Goal: Task Accomplishment & Management: Manage account settings

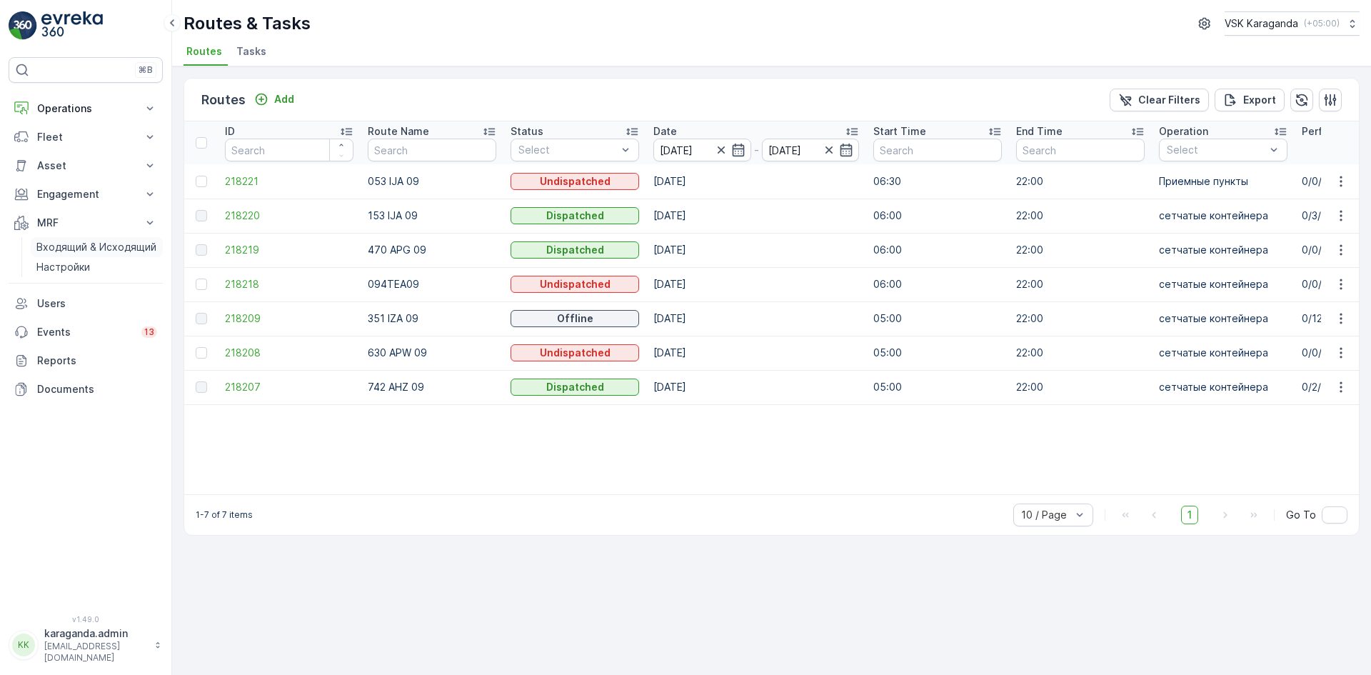
click at [41, 251] on p "Входящий & Исходящий" at bounding box center [96, 247] width 120 height 14
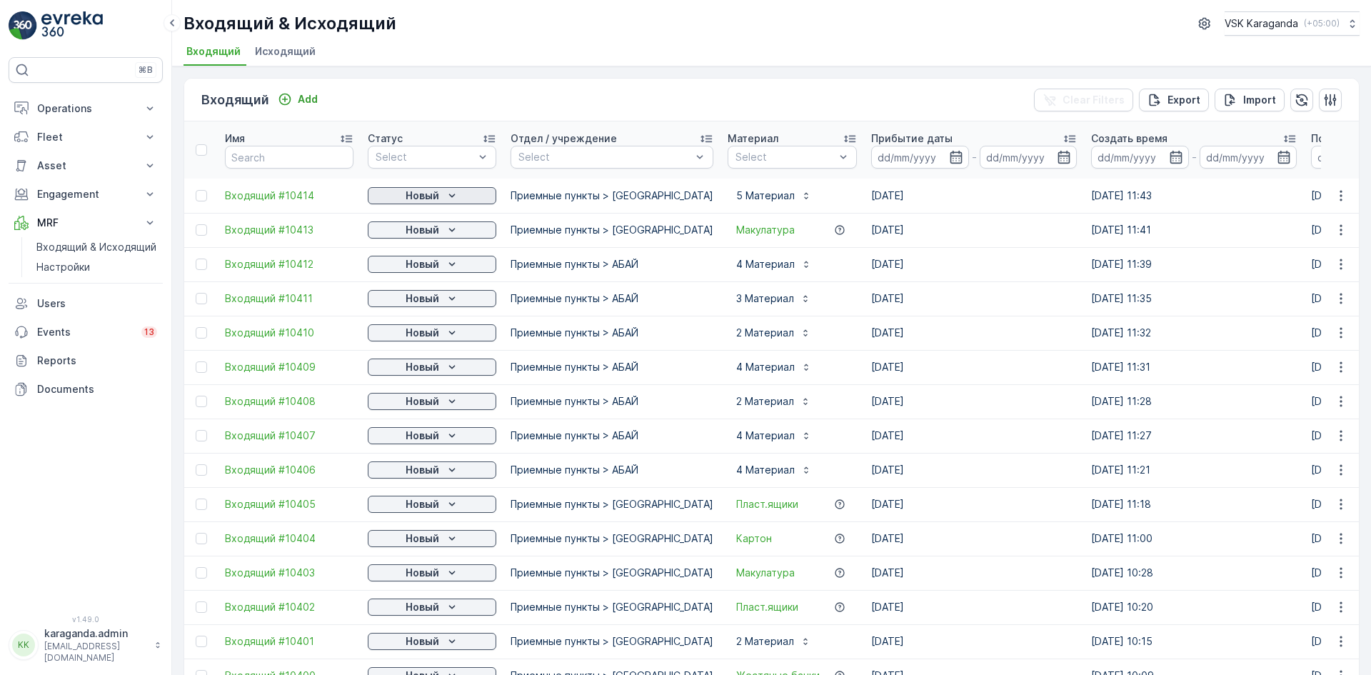
click at [419, 199] on p "Новый" at bounding box center [423, 196] width 34 height 14
click at [406, 233] on span "подтвердить" at bounding box center [409, 237] width 66 height 14
click at [415, 234] on p "Новый" at bounding box center [423, 230] width 34 height 14
click at [405, 266] on span "подтвердить" at bounding box center [409, 271] width 66 height 14
click at [417, 261] on p "Новый" at bounding box center [423, 264] width 34 height 14
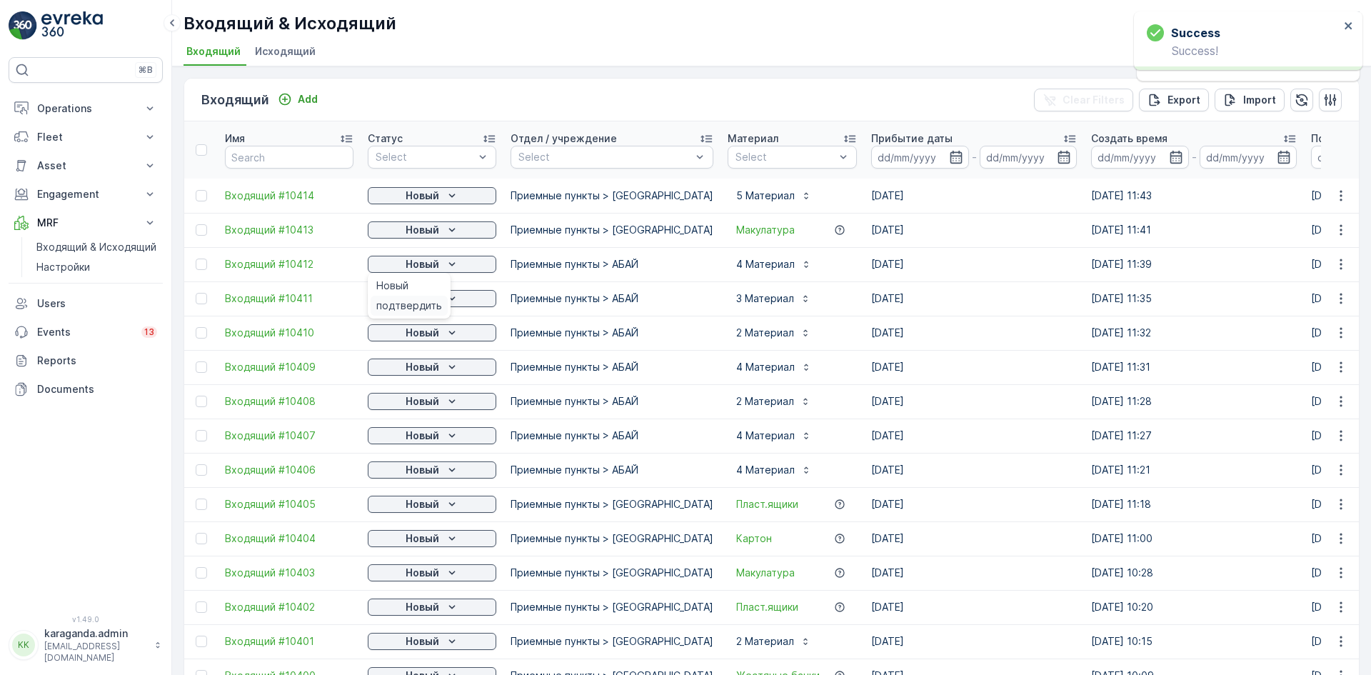
click at [402, 303] on span "подтвердить" at bounding box center [409, 305] width 66 height 14
click at [426, 301] on p "Новый" at bounding box center [423, 298] width 34 height 14
drag, startPoint x: 424, startPoint y: 333, endPoint x: 425, endPoint y: 340, distance: 7.2
click at [425, 333] on p "Новый" at bounding box center [423, 333] width 34 height 14
click at [423, 333] on p "Новый" at bounding box center [423, 333] width 34 height 14
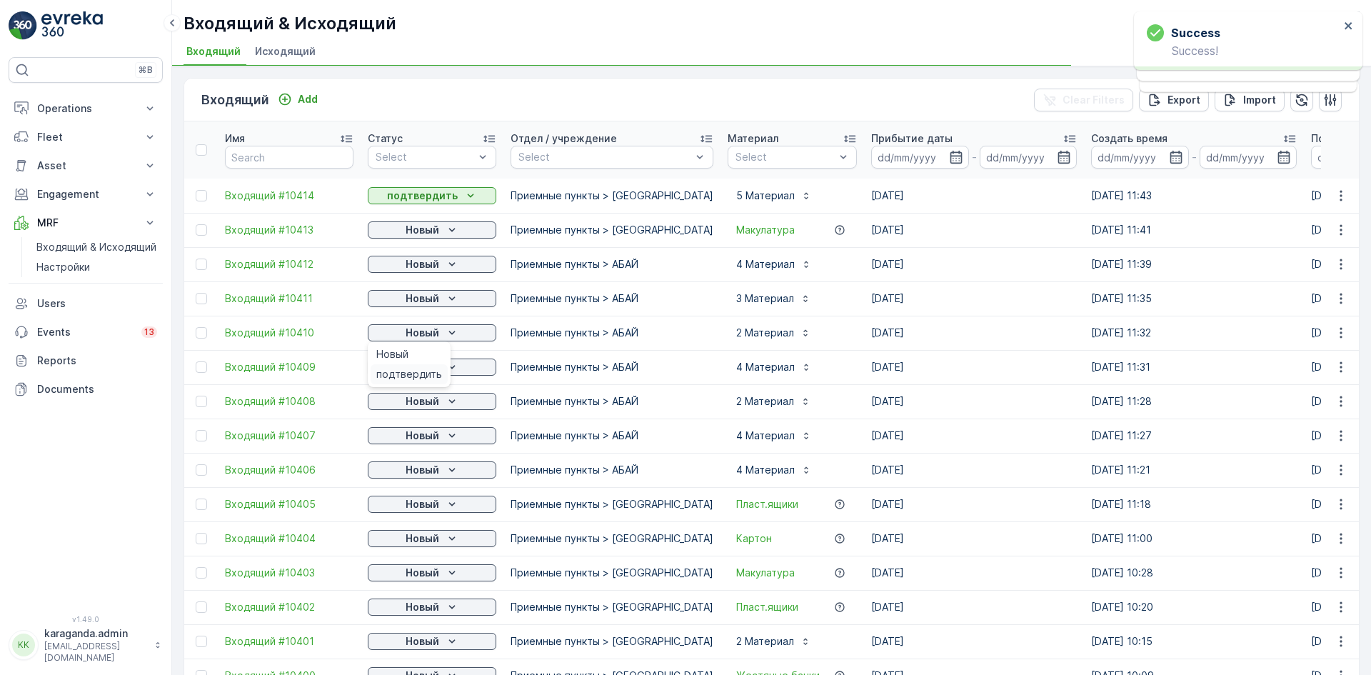
click at [415, 368] on span "подтвердить" at bounding box center [409, 374] width 66 height 14
click at [416, 406] on span "подтвердить" at bounding box center [409, 408] width 66 height 14
click at [427, 402] on p "Новый" at bounding box center [423, 401] width 34 height 14
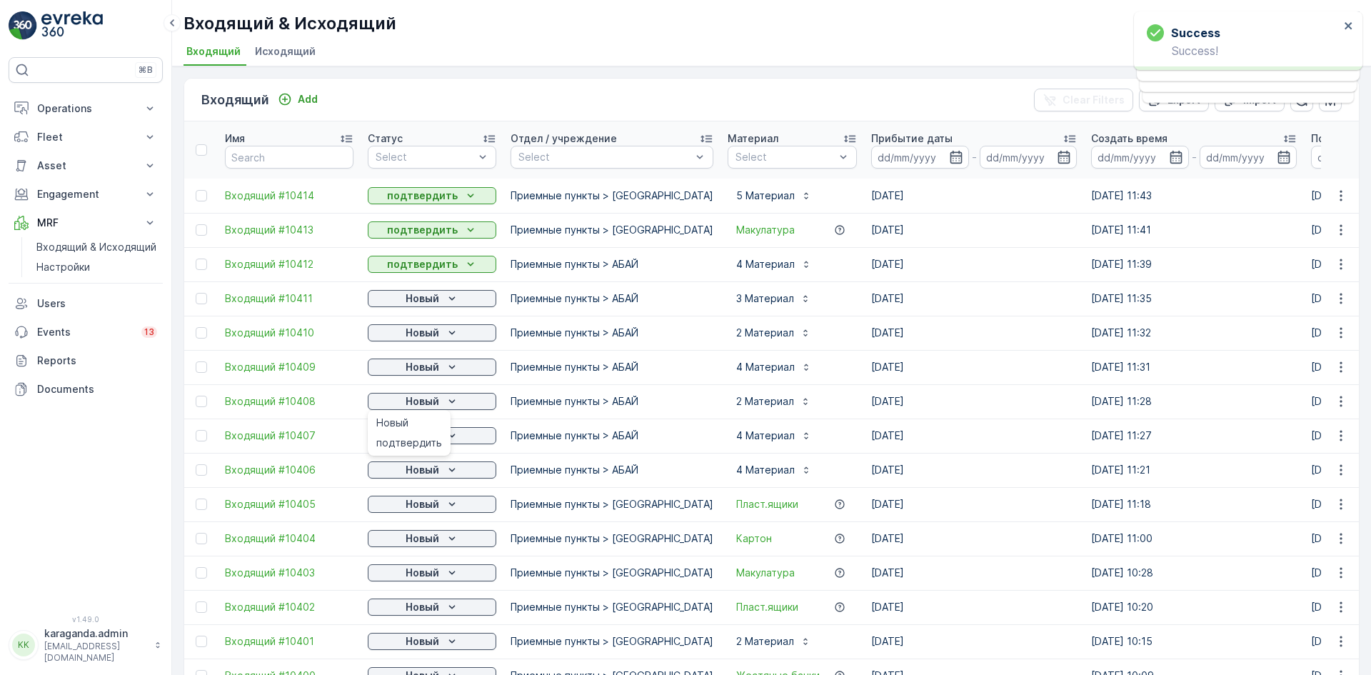
click at [412, 443] on span "подтвердить" at bounding box center [409, 443] width 66 height 14
click at [421, 433] on p "Новый" at bounding box center [423, 435] width 34 height 14
click at [421, 476] on span "подтвердить" at bounding box center [409, 477] width 66 height 14
click at [427, 465] on p "Новый" at bounding box center [423, 470] width 34 height 14
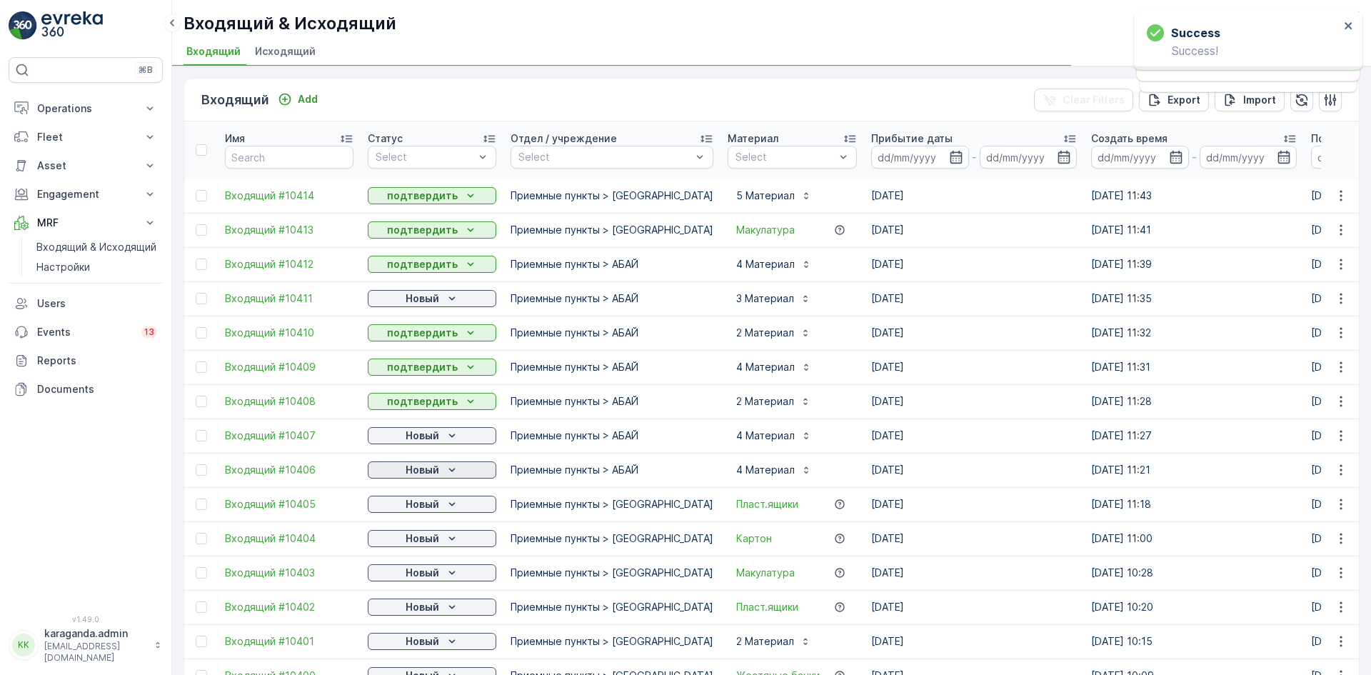
click at [428, 471] on p "Новый" at bounding box center [423, 470] width 34 height 14
click at [417, 545] on span "подтвердить" at bounding box center [409, 545] width 66 height 14
click at [416, 540] on p "Новый" at bounding box center [423, 538] width 34 height 14
click at [413, 581] on span "подтвердить" at bounding box center [409, 580] width 66 height 14
drag, startPoint x: 423, startPoint y: 572, endPoint x: 428, endPoint y: 579, distance: 8.3
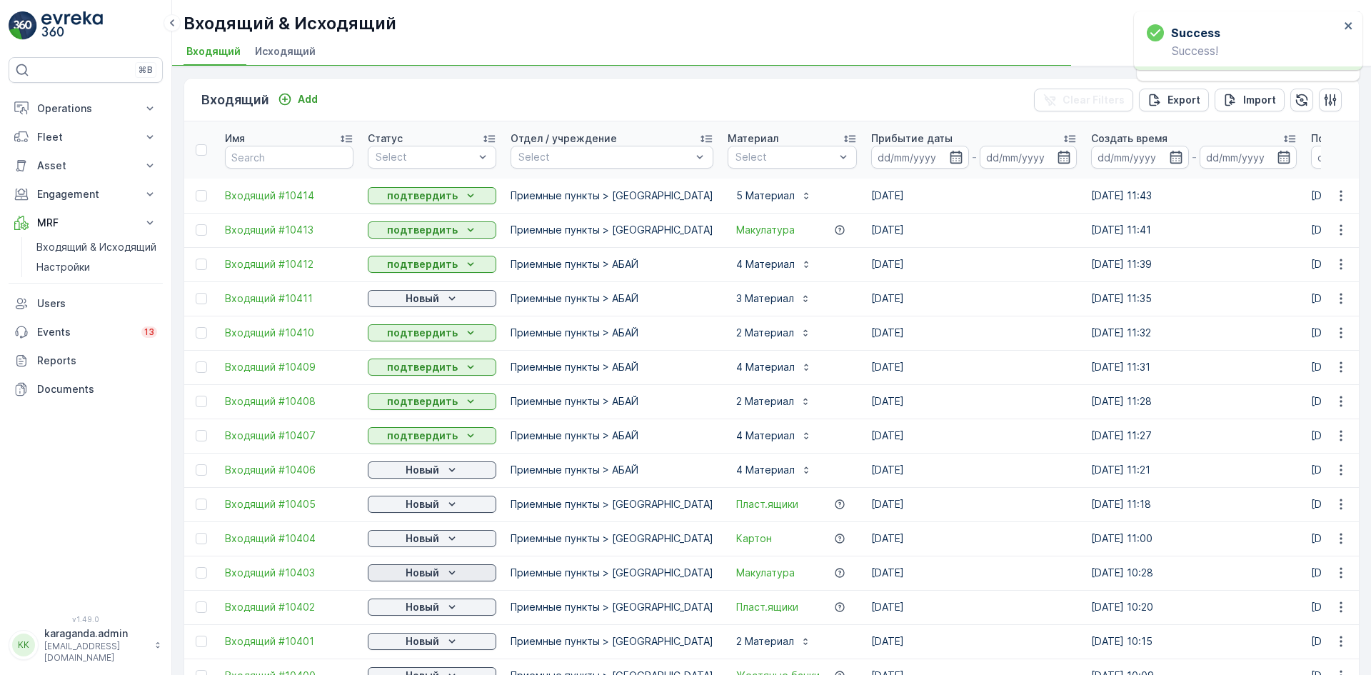
click at [424, 572] on p "Новый" at bounding box center [423, 573] width 34 height 14
click at [426, 647] on p "Новый" at bounding box center [423, 641] width 34 height 14
click at [412, 621] on span "подтвердить" at bounding box center [409, 620] width 66 height 14
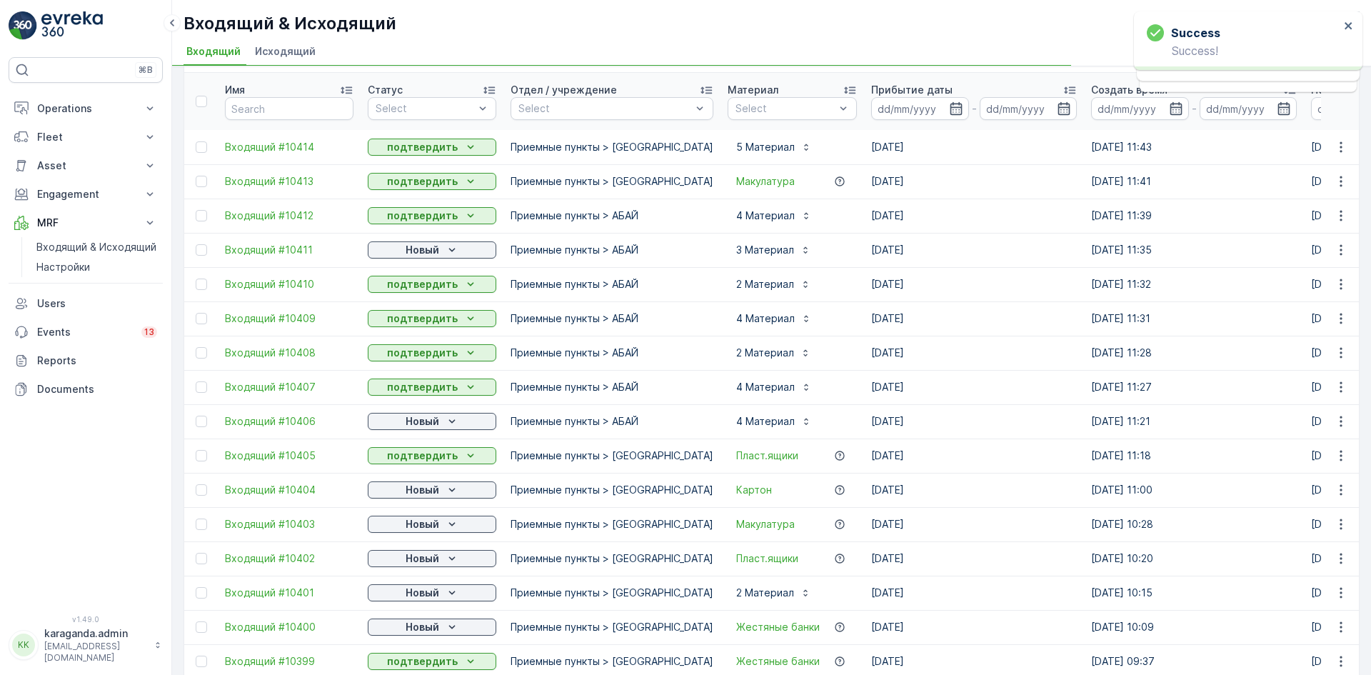
scroll to position [71, 0]
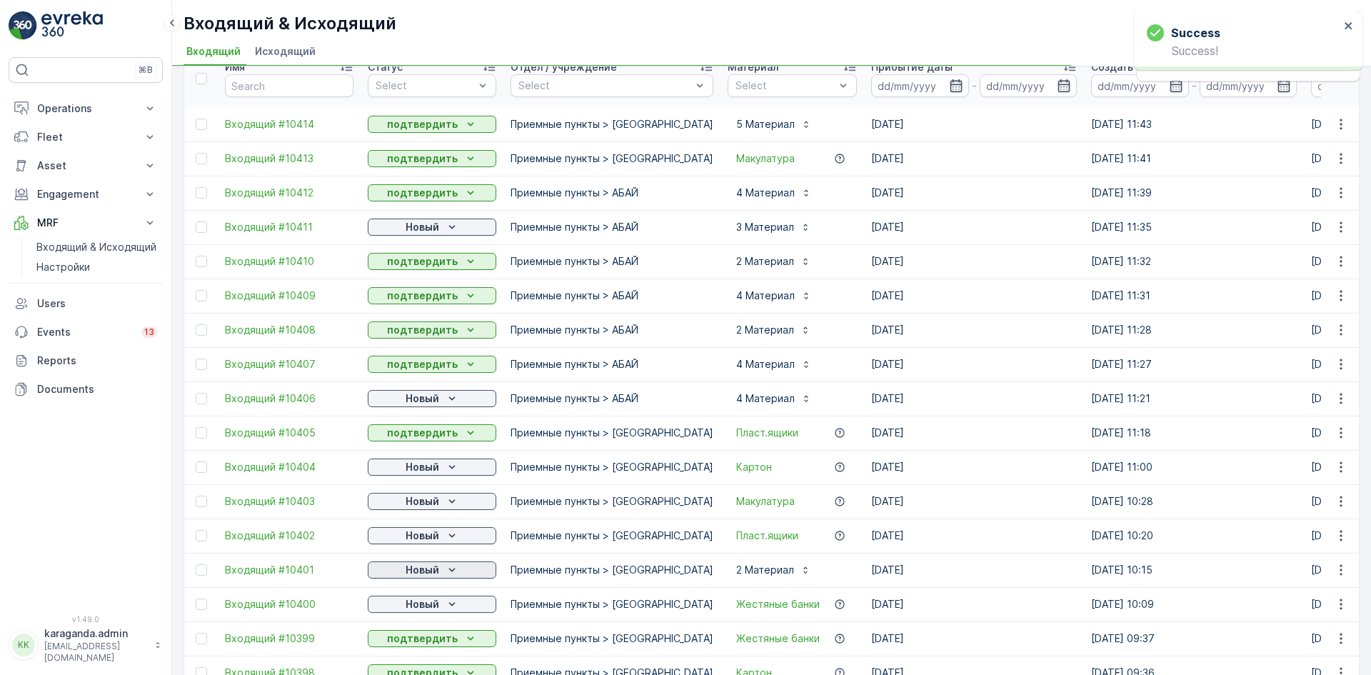
click at [427, 567] on p "Новый" at bounding box center [423, 570] width 34 height 14
click at [413, 605] on span "подтвердить" at bounding box center [409, 611] width 66 height 14
click at [418, 600] on p "Новый" at bounding box center [423, 604] width 34 height 14
click at [414, 609] on p "Новый" at bounding box center [423, 604] width 34 height 14
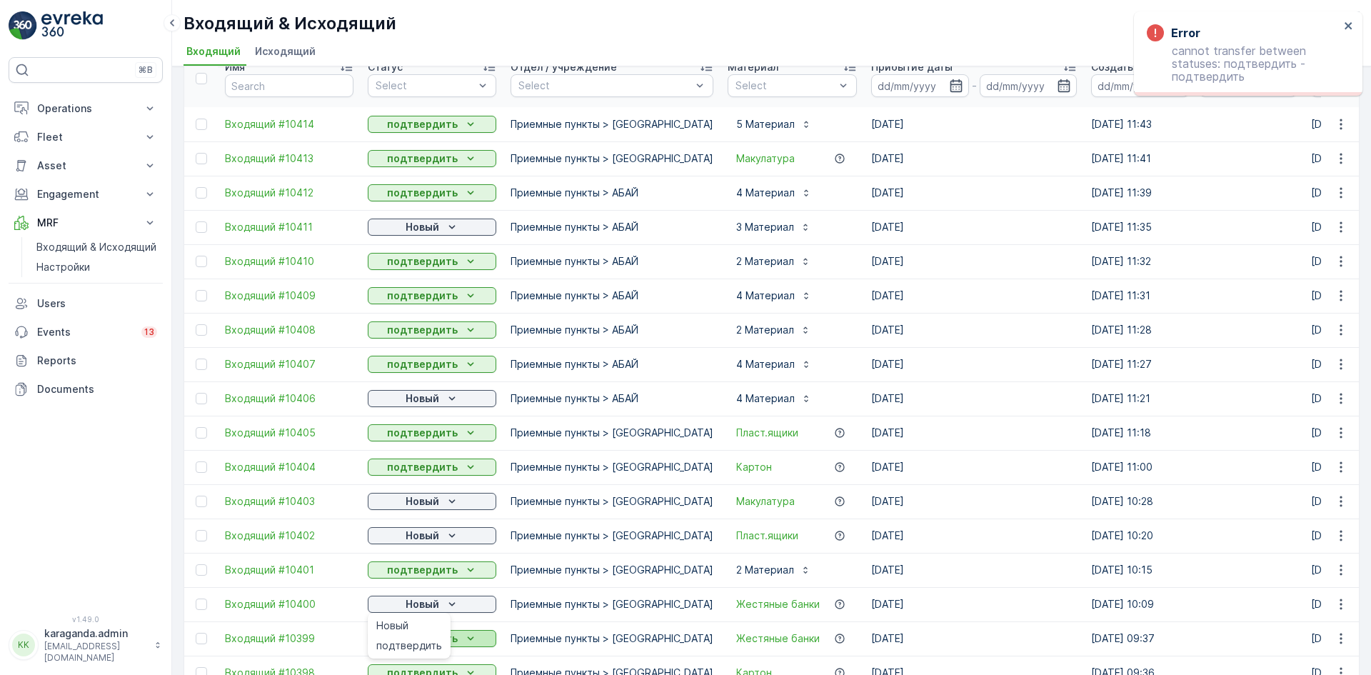
click at [412, 640] on span "подтвердить" at bounding box center [409, 645] width 66 height 14
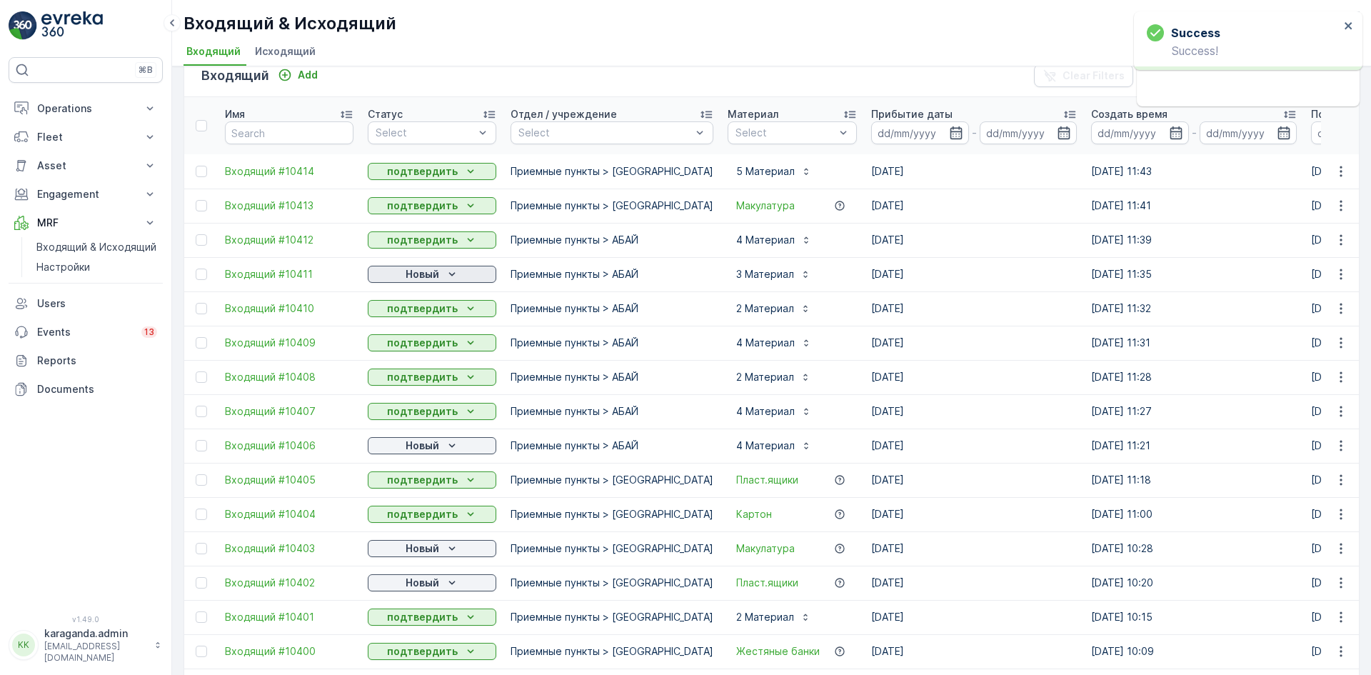
scroll to position [0, 0]
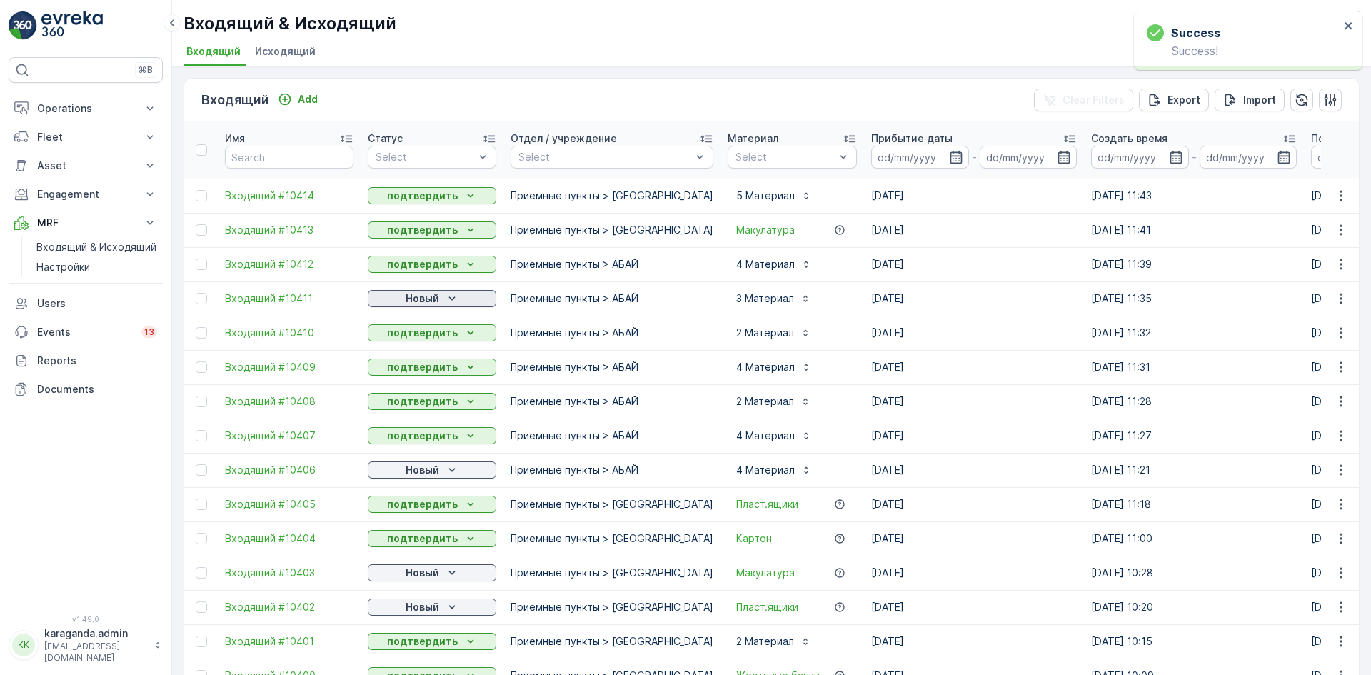
drag, startPoint x: 438, startPoint y: 298, endPoint x: 438, endPoint y: 306, distance: 7.2
click at [438, 301] on p "Новый" at bounding box center [423, 298] width 34 height 14
click at [414, 341] on span "подтвердить" at bounding box center [409, 340] width 66 height 14
click at [410, 471] on p "Новый" at bounding box center [423, 470] width 34 height 14
click at [396, 508] on span "подтвердить" at bounding box center [409, 511] width 66 height 14
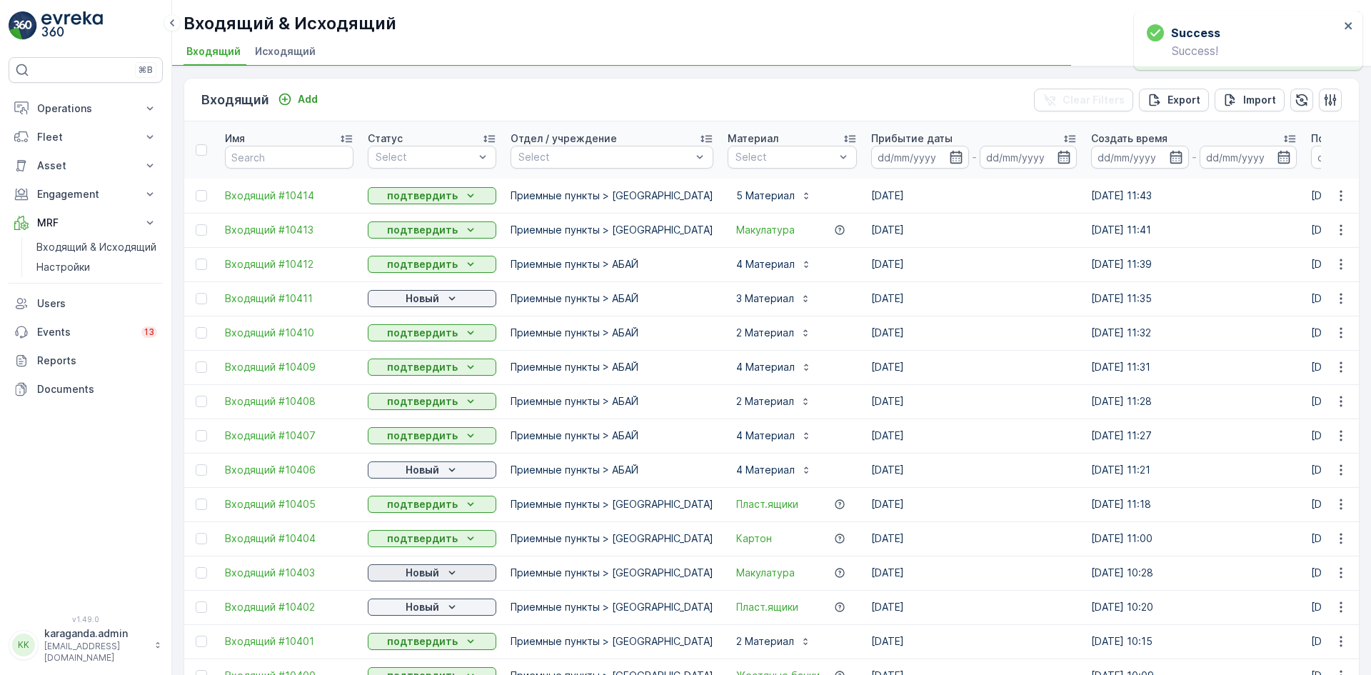
click at [408, 570] on p "Новый" at bounding box center [423, 573] width 34 height 14
click at [403, 568] on div "Новый" at bounding box center [431, 573] width 117 height 14
click at [400, 608] on div "Новый" at bounding box center [431, 607] width 117 height 14
click at [400, 645] on span "подтвердить" at bounding box center [409, 648] width 66 height 14
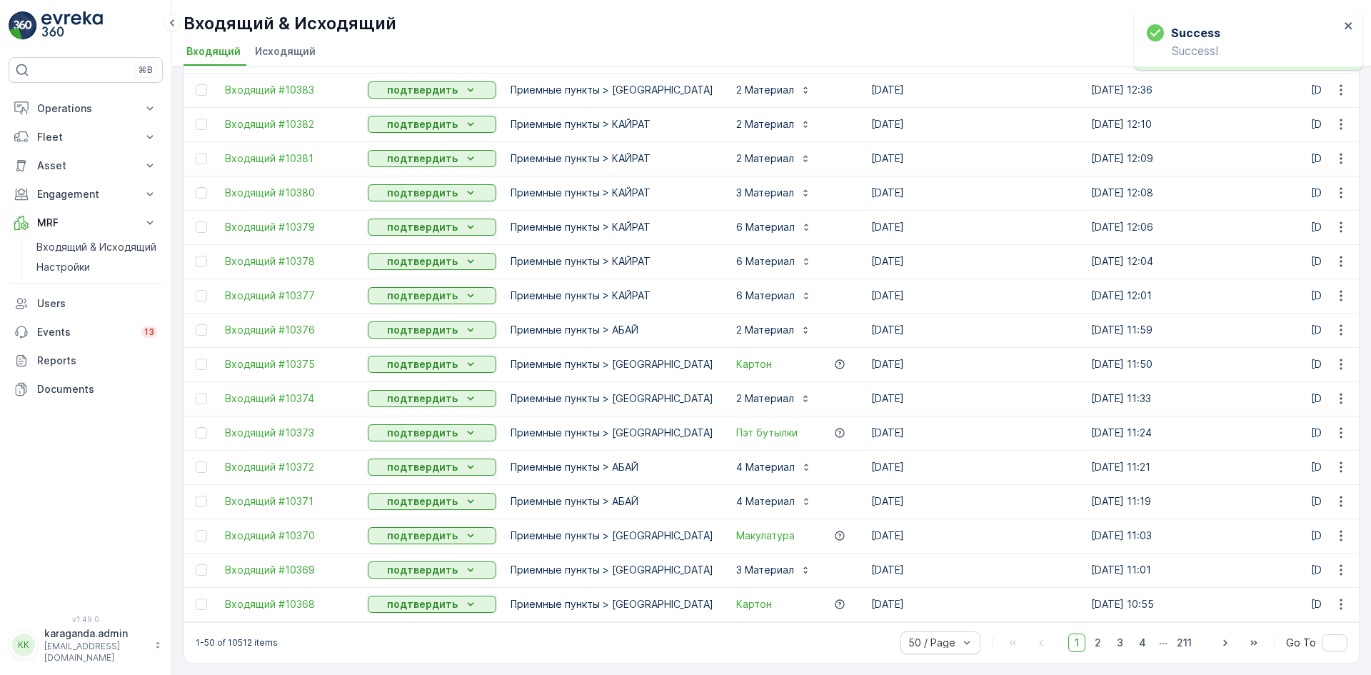
scroll to position [1278, 0]
click at [61, 116] on button "Operations" at bounding box center [86, 108] width 154 height 29
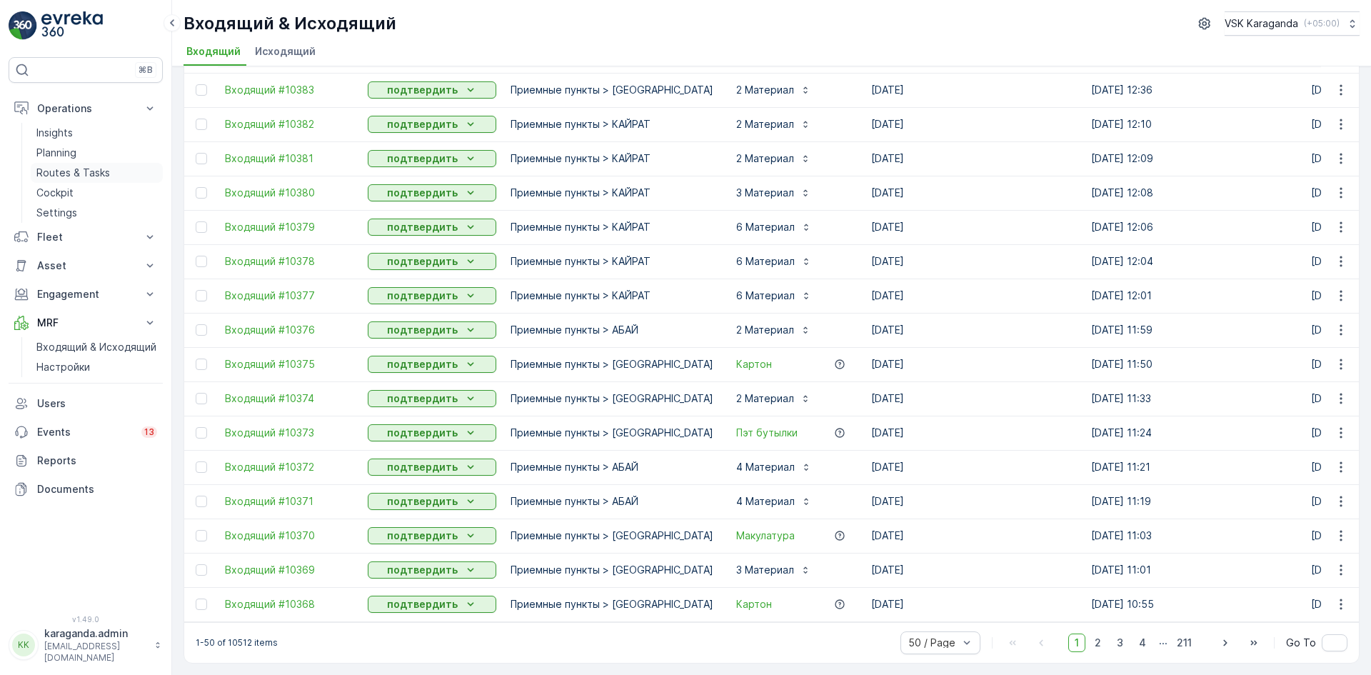
click at [68, 168] on p "Routes & Tasks" at bounding box center [73, 173] width 74 height 14
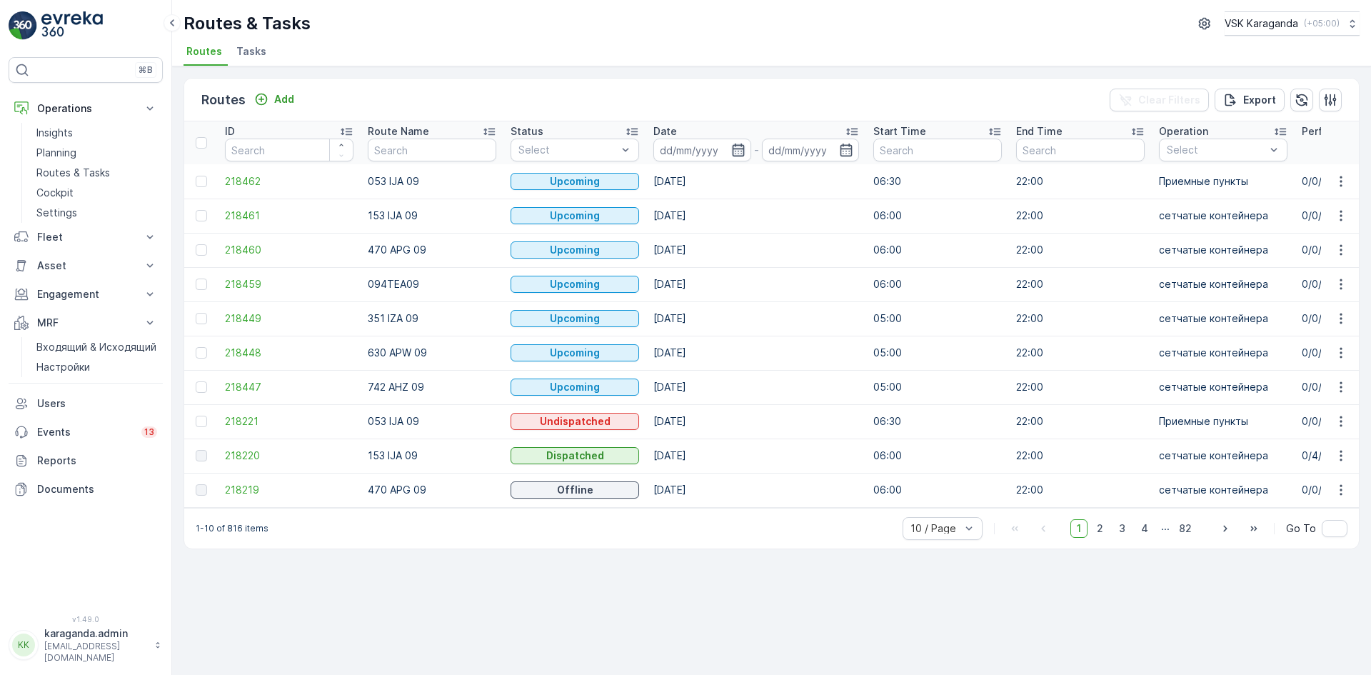
click at [735, 146] on icon "button" at bounding box center [738, 150] width 14 height 14
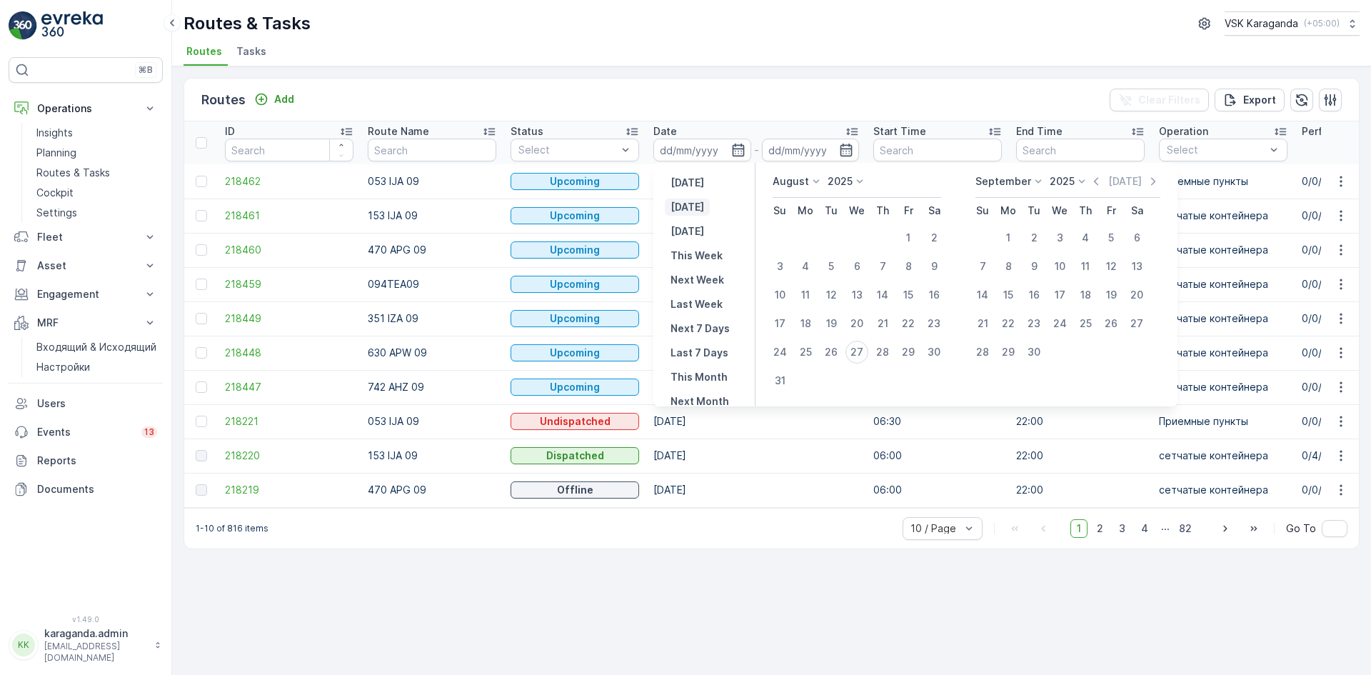
click at [691, 205] on p "[DATE]" at bounding box center [687, 207] width 34 height 14
type input "[DATE]"
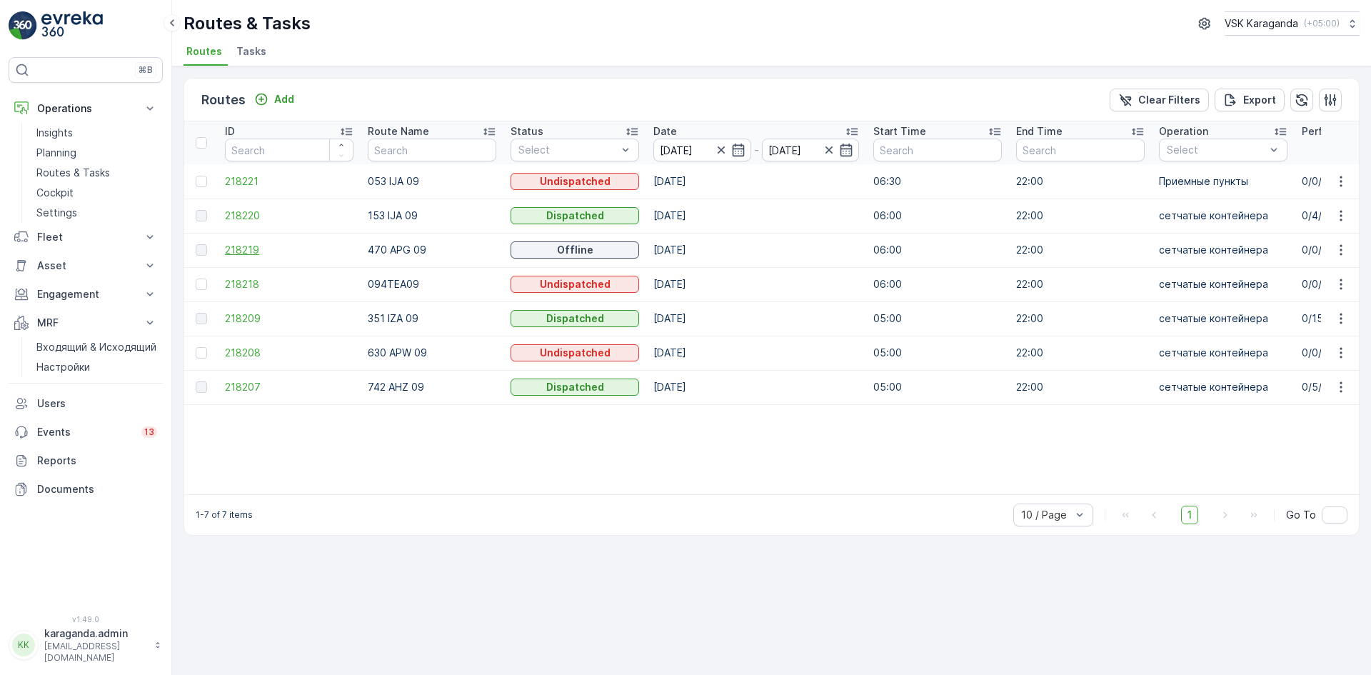
click at [231, 254] on span "218219" at bounding box center [289, 250] width 129 height 14
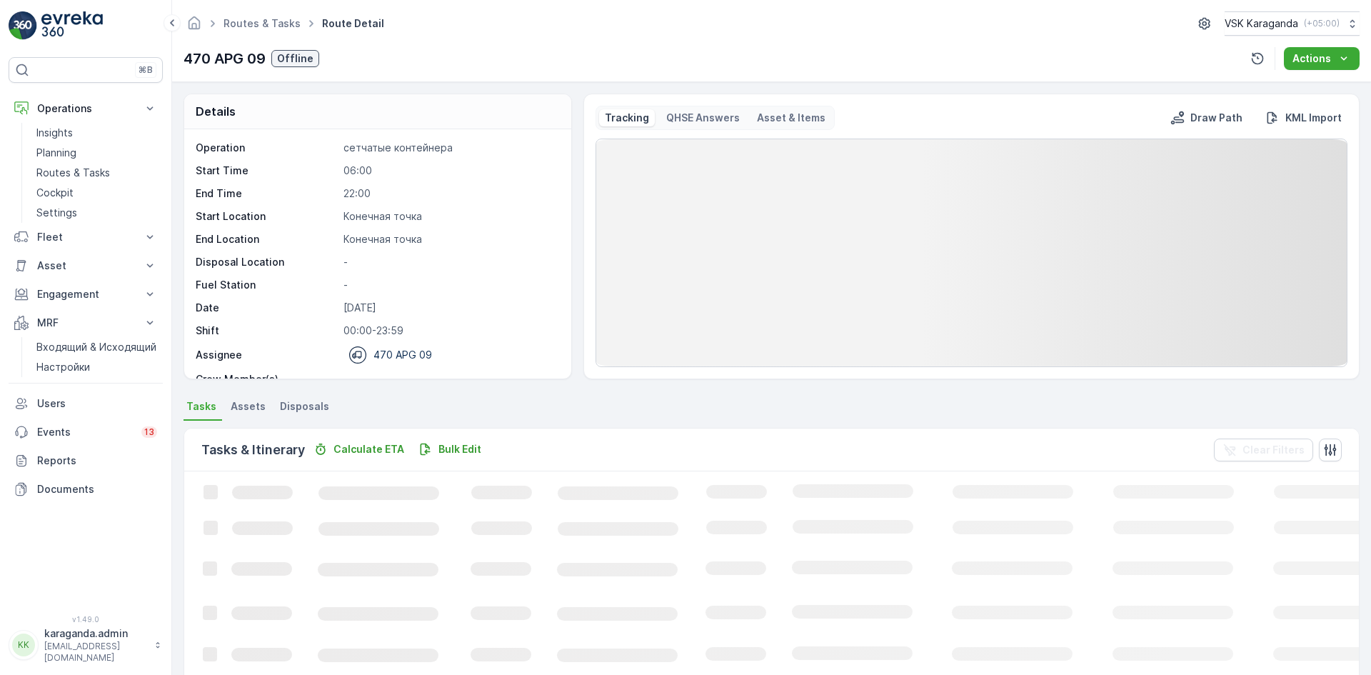
click at [311, 402] on span "Disposals" at bounding box center [304, 406] width 49 height 14
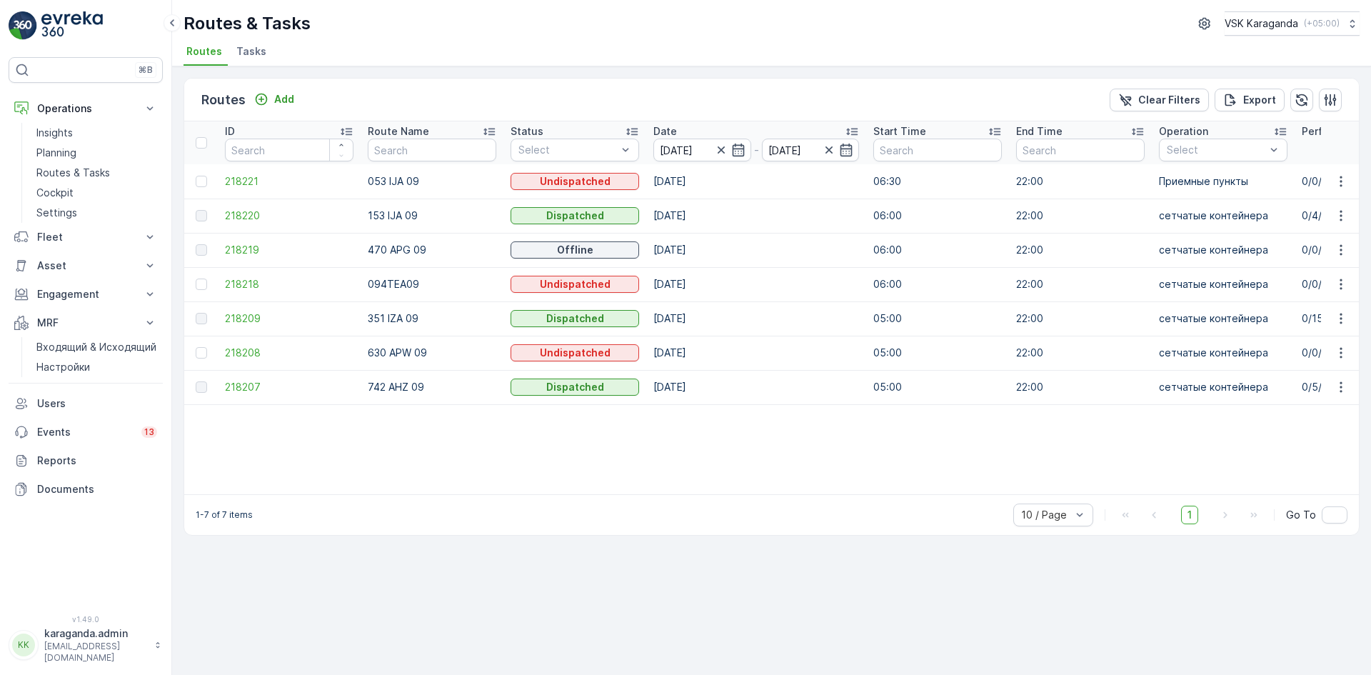
drag, startPoint x: 217, startPoint y: 493, endPoint x: 306, endPoint y: 489, distance: 88.6
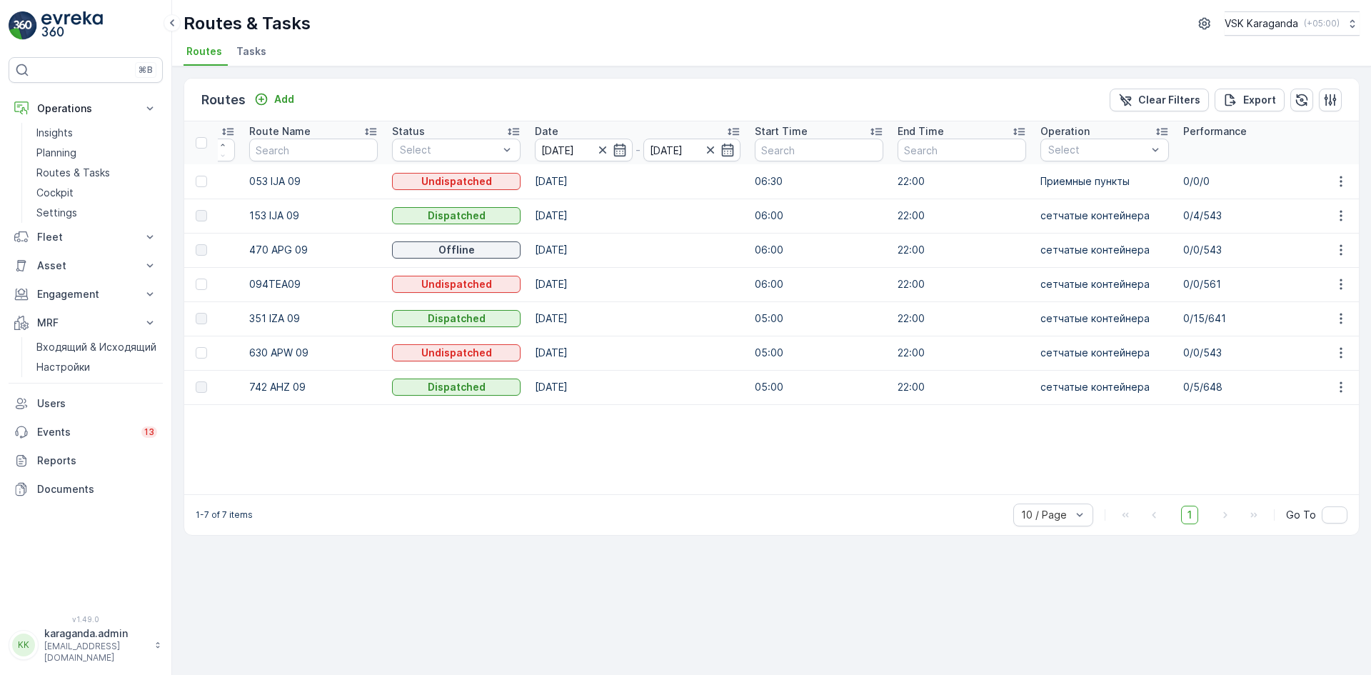
scroll to position [0, 141]
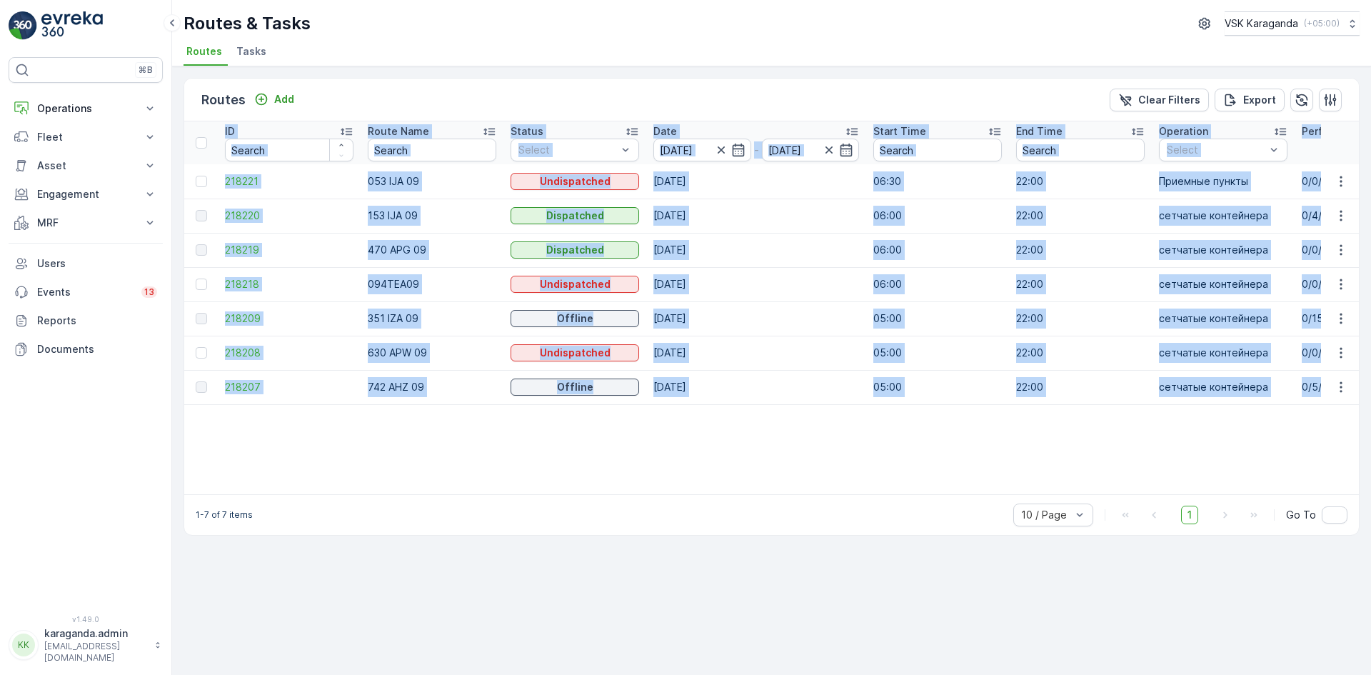
drag, startPoint x: 353, startPoint y: 493, endPoint x: 541, endPoint y: 498, distance: 187.9
click at [541, 494] on div "ID Route Name Status Select Date 27.08.2025 - 27.08.2025 Start Time End Time Op…" at bounding box center [771, 307] width 1175 height 373
click at [41, 218] on p "MRF" at bounding box center [85, 223] width 97 height 14
click at [52, 248] on p "Входящий & Исходящий" at bounding box center [96, 247] width 120 height 14
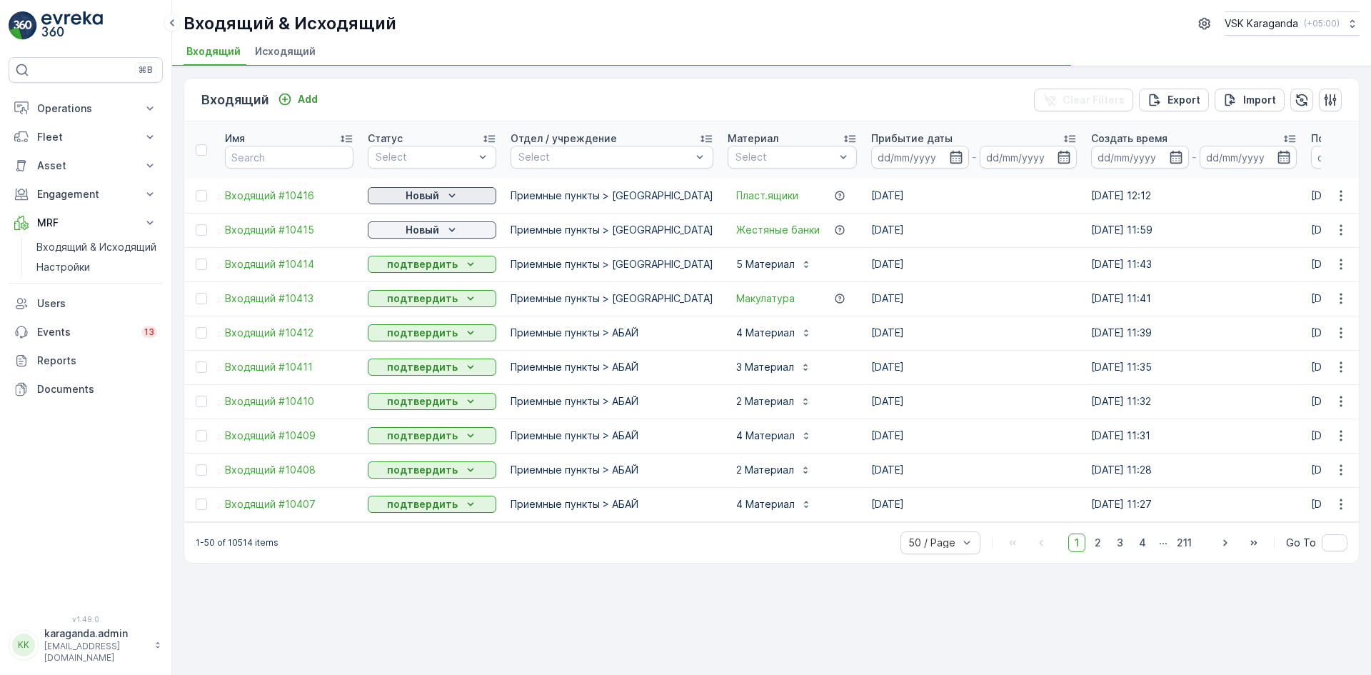
click at [439, 197] on div "Новый" at bounding box center [431, 196] width 117 height 14
click at [436, 232] on span "подтвердить" at bounding box center [409, 237] width 66 height 14
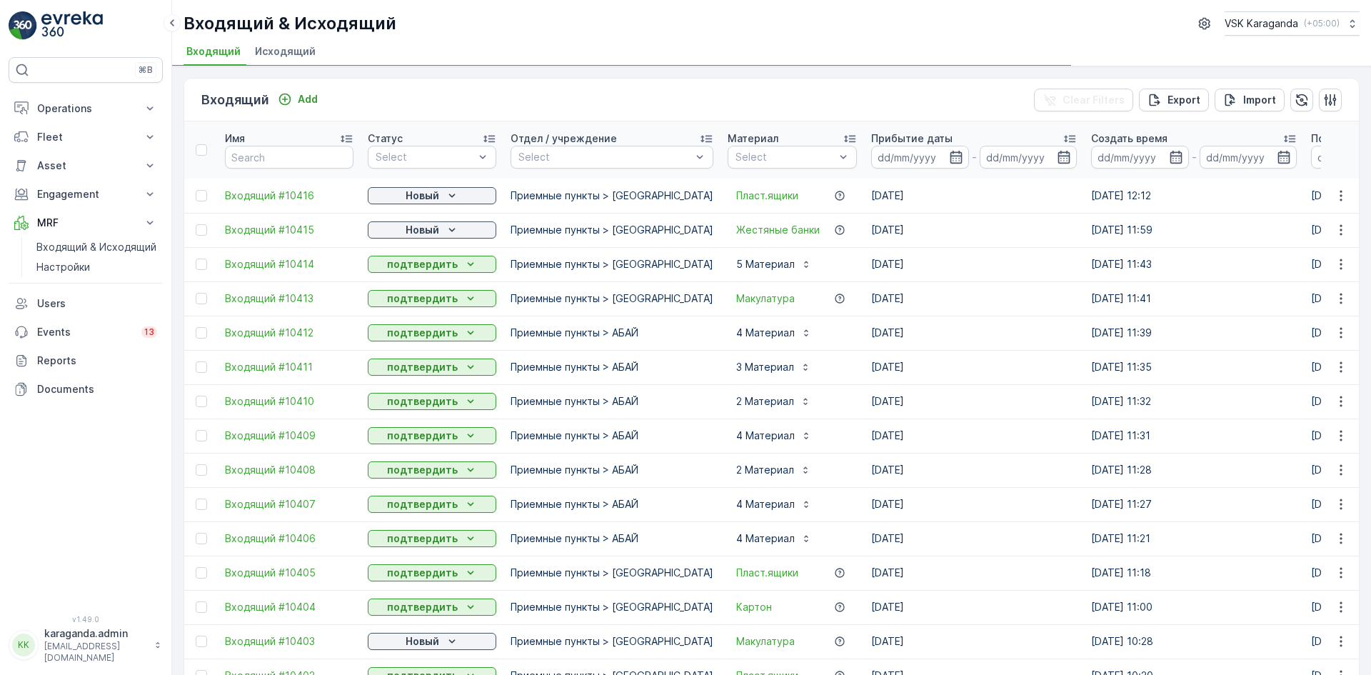
click at [436, 233] on p "Новый" at bounding box center [423, 230] width 34 height 14
click at [438, 269] on span "подтвердить" at bounding box center [409, 271] width 66 height 14
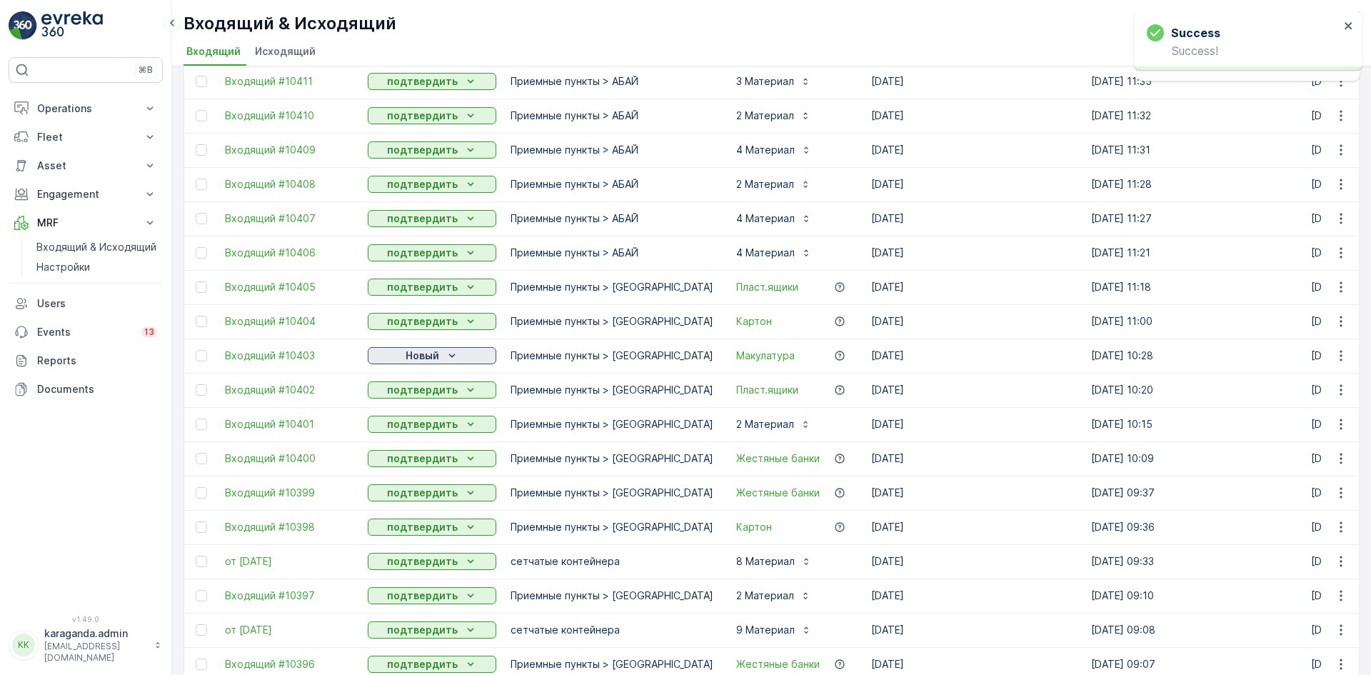
click at [425, 359] on p "Новый" at bounding box center [423, 355] width 34 height 14
click at [416, 397] on span "подтвердить" at bounding box center [409, 397] width 66 height 14
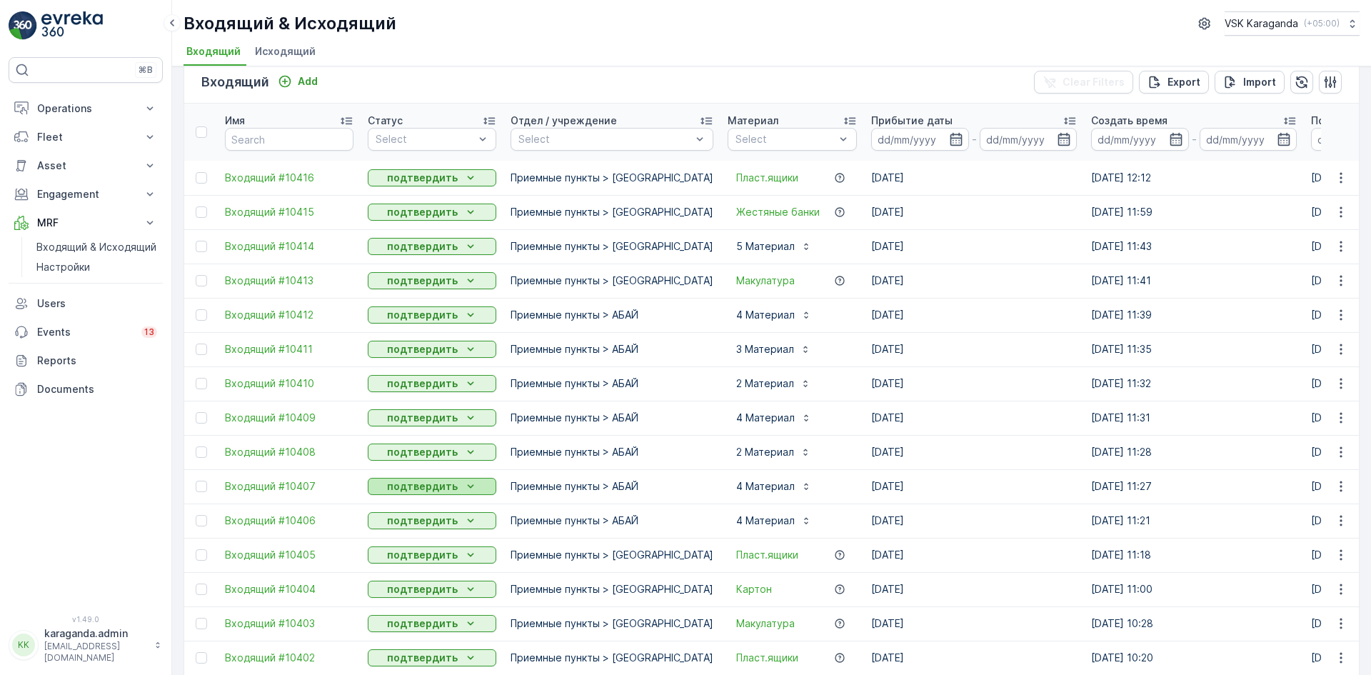
scroll to position [0, 0]
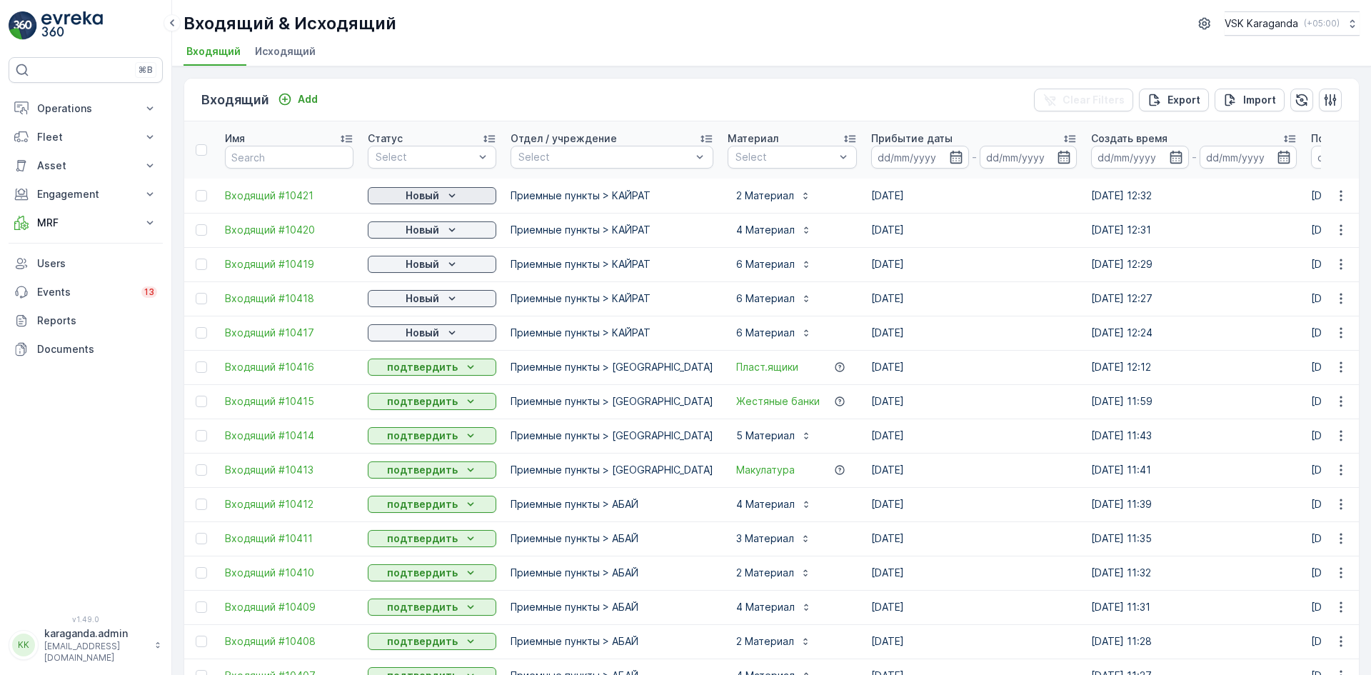
click at [433, 194] on p "Новый" at bounding box center [423, 196] width 34 height 14
click at [411, 237] on span "подтвердить" at bounding box center [409, 237] width 66 height 14
click at [422, 228] on p "Новый" at bounding box center [423, 230] width 34 height 14
click at [416, 266] on span "подтвердить" at bounding box center [409, 271] width 66 height 14
click at [418, 263] on p "Новый" at bounding box center [423, 264] width 34 height 14
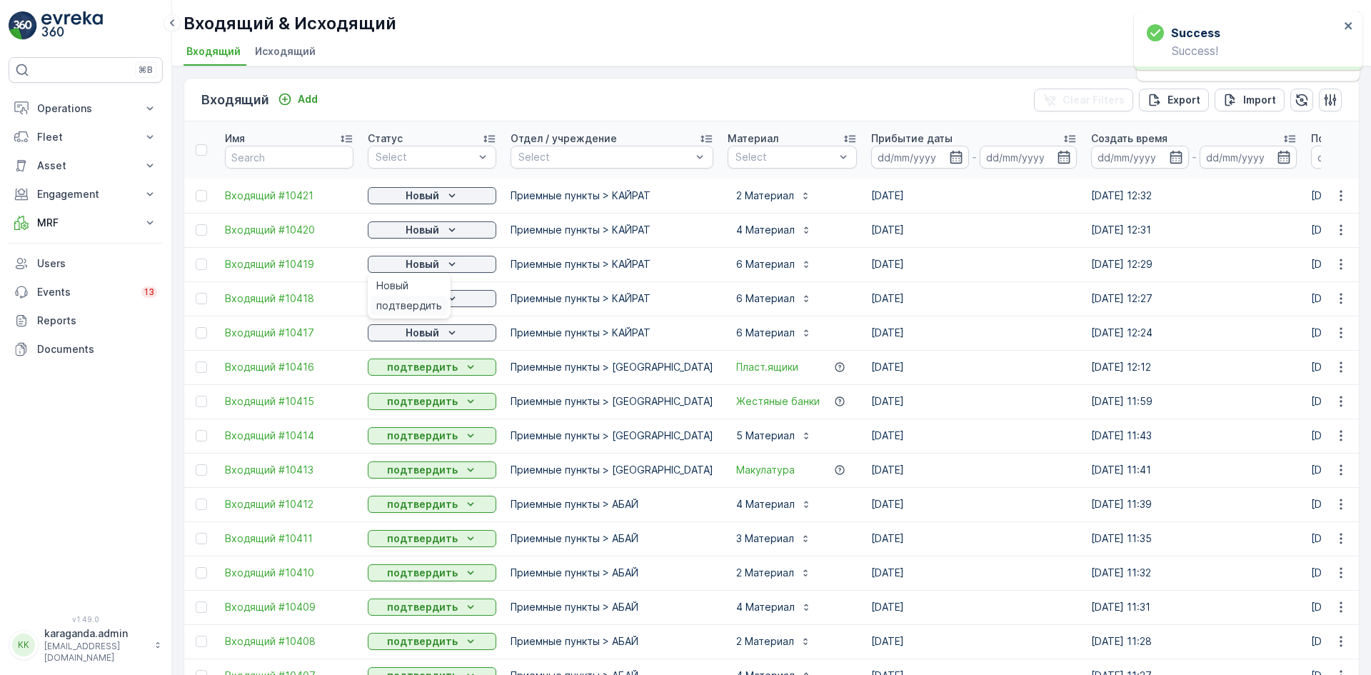
click at [410, 308] on span "подтвердить" at bounding box center [409, 305] width 66 height 14
click at [421, 301] on p "Новый" at bounding box center [423, 298] width 34 height 14
click at [408, 376] on span "подтвердить" at bounding box center [409, 374] width 66 height 14
